Goal: Transaction & Acquisition: Download file/media

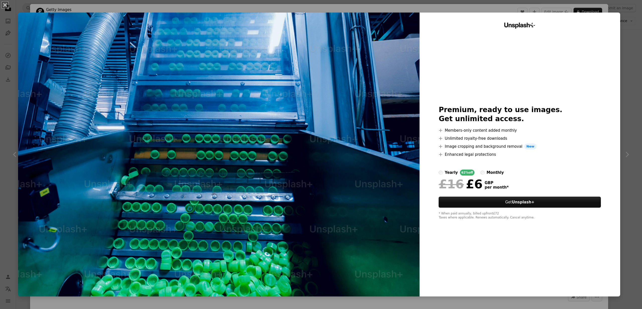
scroll to position [0, 75]
click at [5, 4] on button "An X shape" at bounding box center [5, 5] width 6 height 6
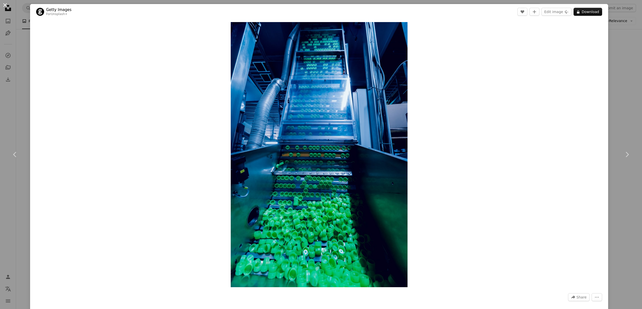
click at [7, 8] on button "An X shape" at bounding box center [5, 5] width 6 height 6
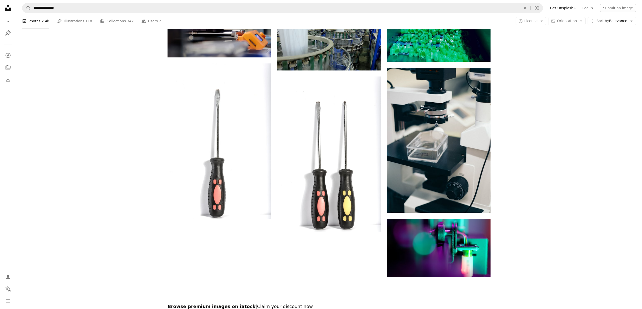
scroll to position [630, 0]
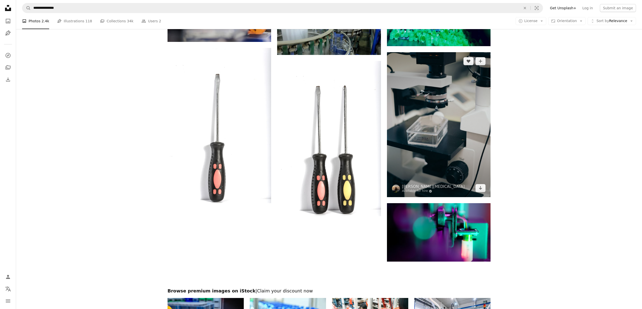
click at [467, 139] on img at bounding box center [439, 124] width 104 height 145
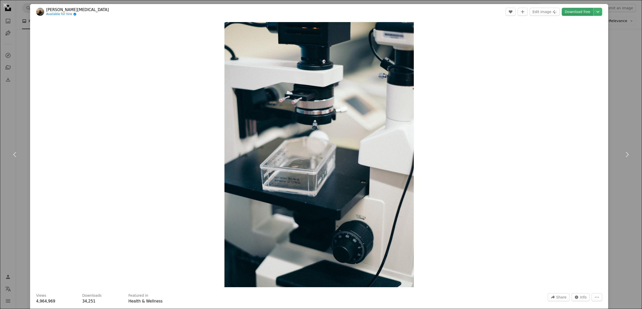
click at [588, 9] on link "Download free" at bounding box center [578, 12] width 32 height 8
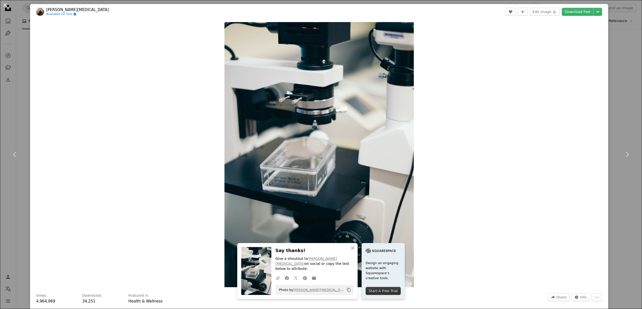
click at [6, 5] on button "An X shape" at bounding box center [5, 5] width 6 height 6
